Goal: Task Accomplishment & Management: Use online tool/utility

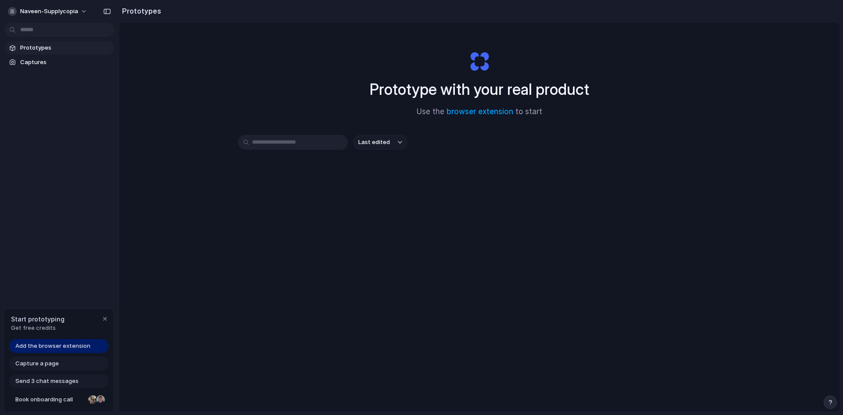
click at [276, 133] on div "Prototype with your real product Use the browser extension to start Last edited" at bounding box center [479, 240] width 721 height 436
click at [53, 345] on span "Add the browser extension" at bounding box center [52, 345] width 75 height 9
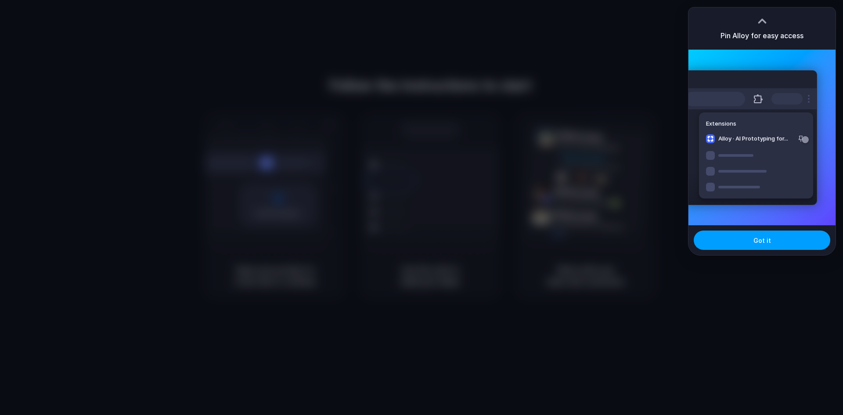
click at [754, 249] on button "Got it" at bounding box center [761, 239] width 137 height 19
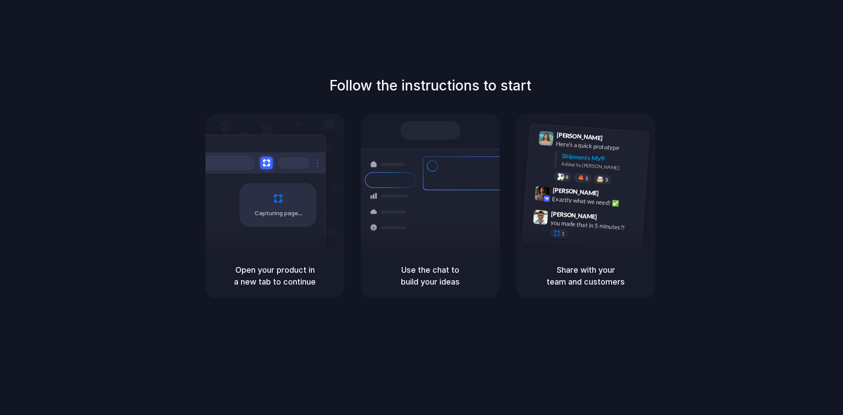
click at [772, 136] on div "Follow the instructions to start Capturing page Open your product in a new tab …" at bounding box center [430, 186] width 843 height 223
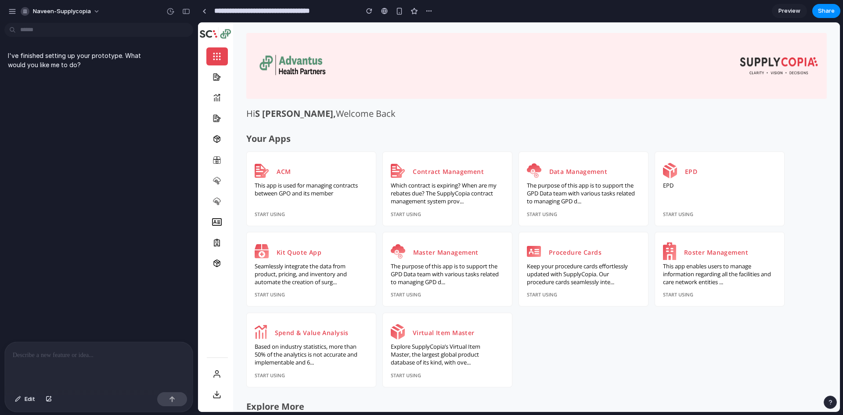
click at [81, 358] on div at bounding box center [99, 365] width 188 height 47
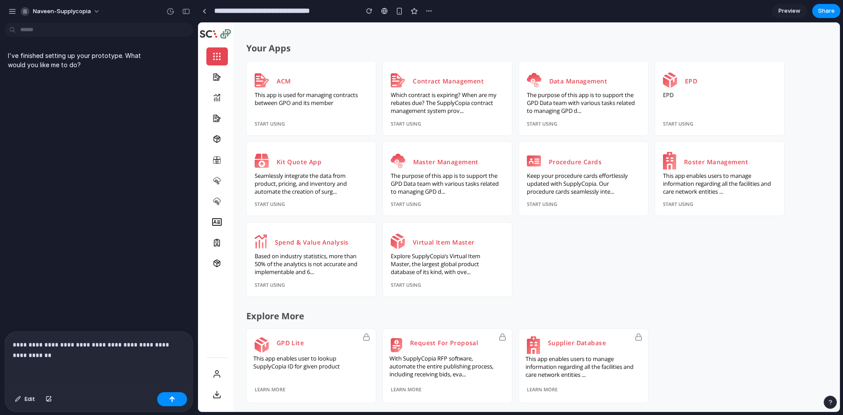
scroll to position [100, 0]
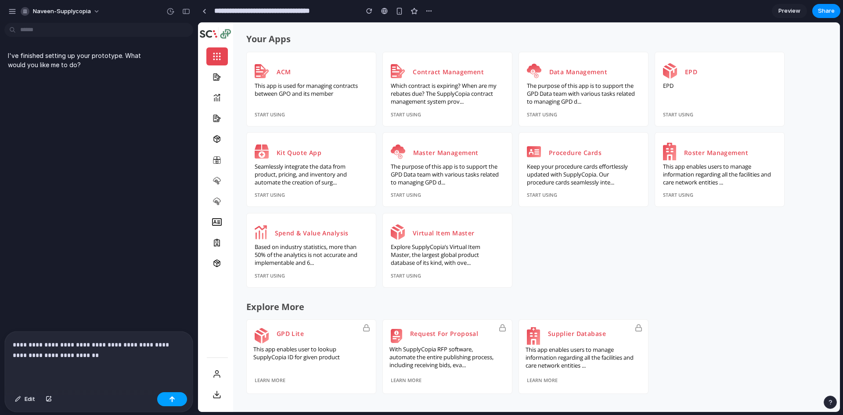
click at [162, 397] on button "button" at bounding box center [172, 399] width 30 height 14
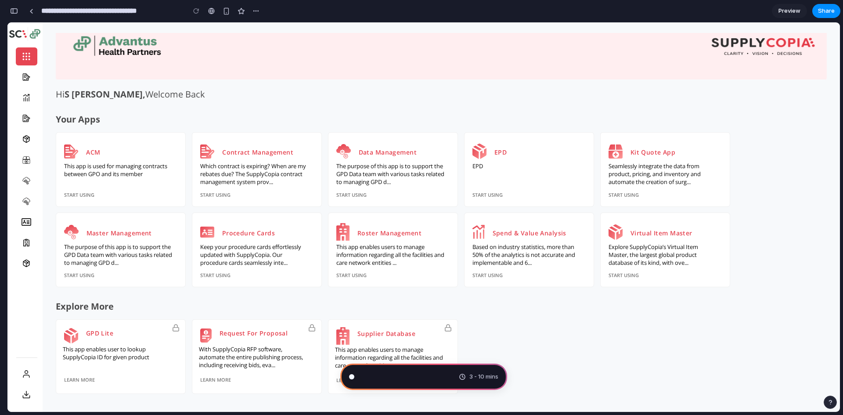
scroll to position [19, 0]
type input "**********"
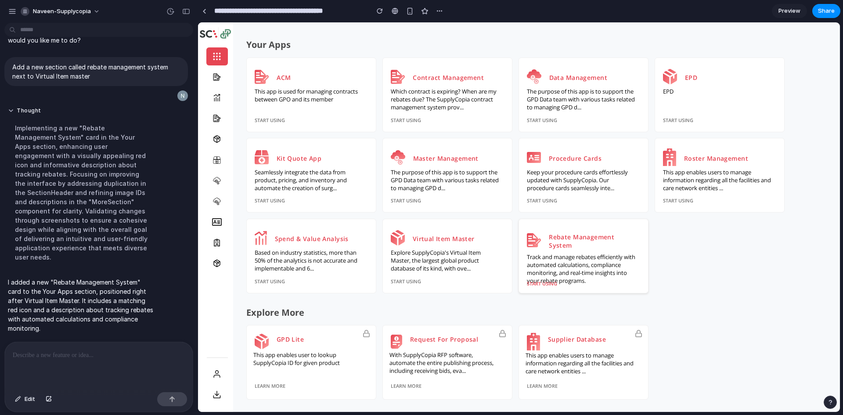
scroll to position [100, 0]
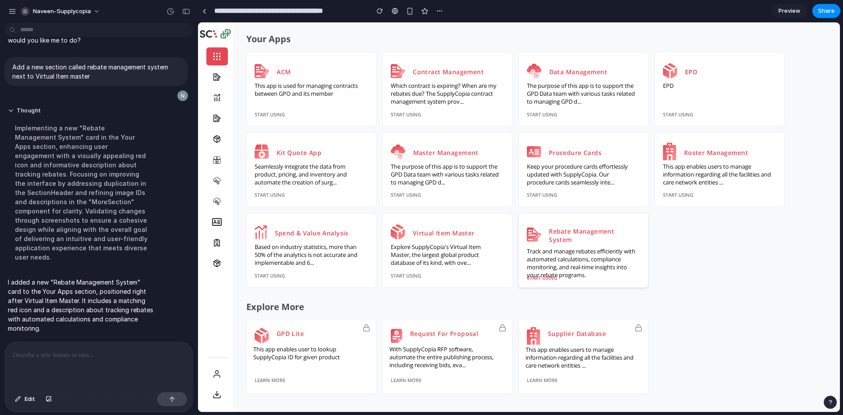
click at [573, 242] on p "Rebate Management System" at bounding box center [598, 235] width 99 height 17
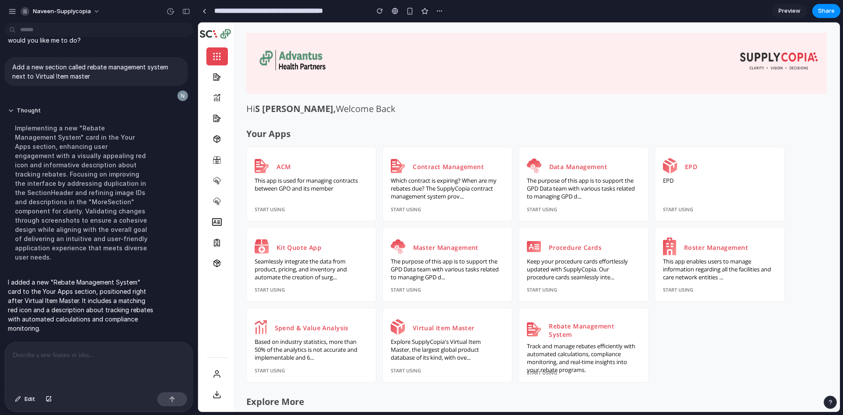
scroll to position [0, 0]
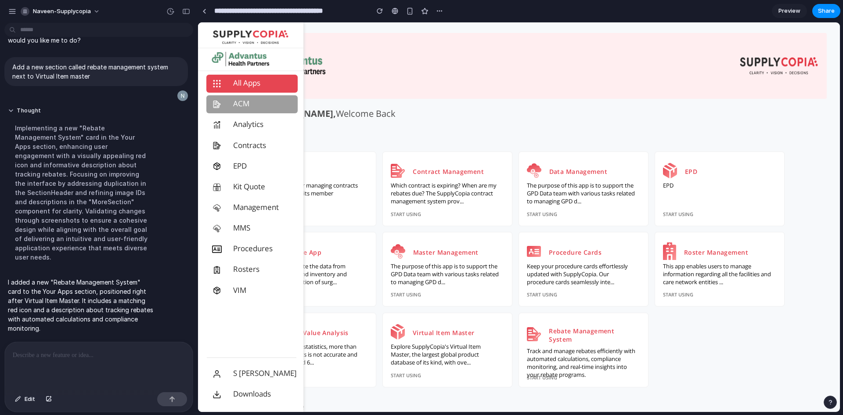
click at [230, 104] on span "ACM" at bounding box center [262, 103] width 70 height 11
click at [252, 83] on span "All Apps" at bounding box center [262, 83] width 70 height 11
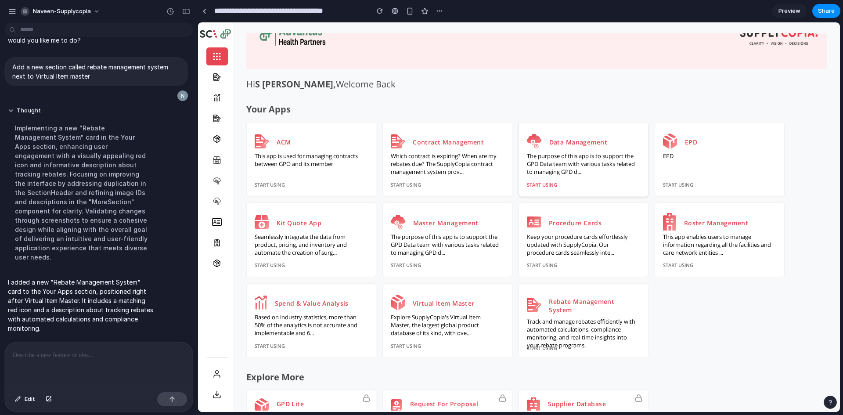
scroll to position [100, 0]
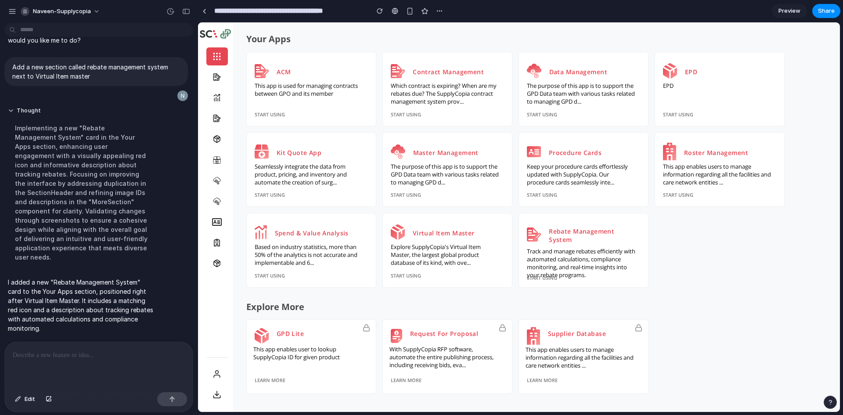
click at [92, 353] on p at bounding box center [97, 355] width 169 height 11
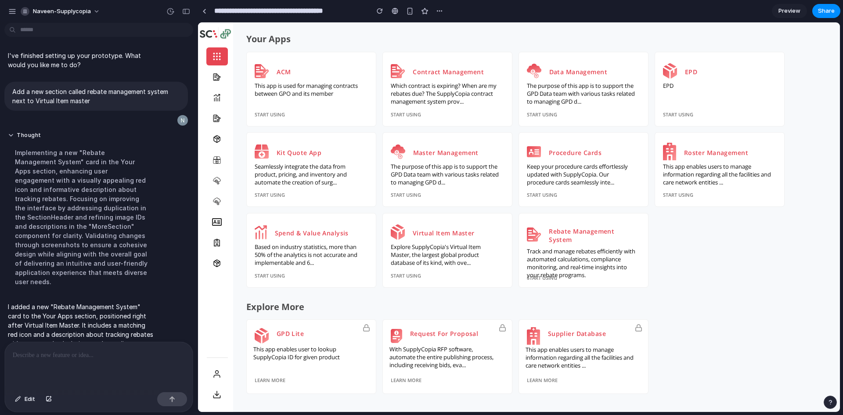
scroll to position [28, 0]
